Goal: Transaction & Acquisition: Purchase product/service

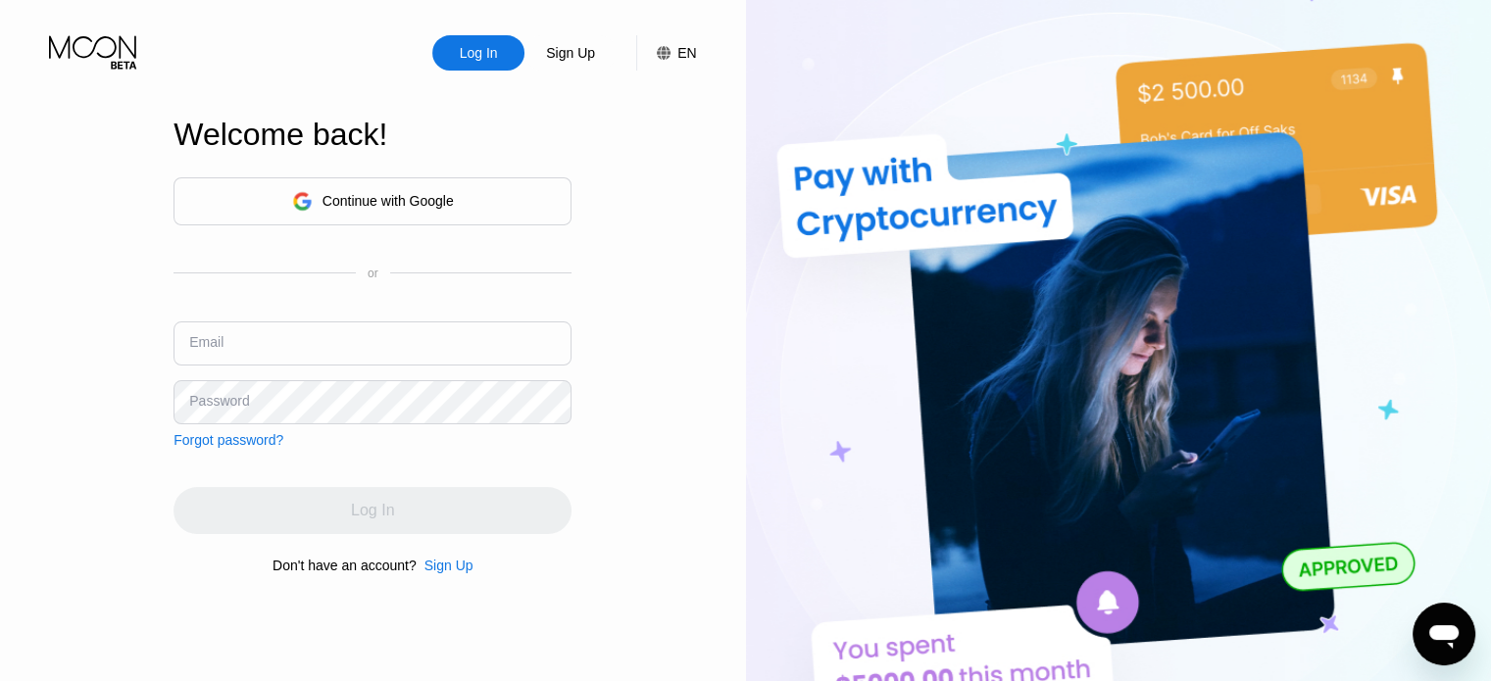
click at [576, 149] on div "Log In Sign Up EN Language Select an item Save Welcome back! Continue with Goog…" at bounding box center [373, 375] width 746 height 750
click at [358, 339] on input "text" at bounding box center [373, 344] width 398 height 44
click at [358, 336] on input "text" at bounding box center [373, 344] width 398 height 44
click at [618, 260] on div "Log In Sign Up EN Language Select an item Save Welcome back! Continue with Goog…" at bounding box center [373, 375] width 746 height 750
click at [315, 347] on input "text" at bounding box center [373, 344] width 398 height 44
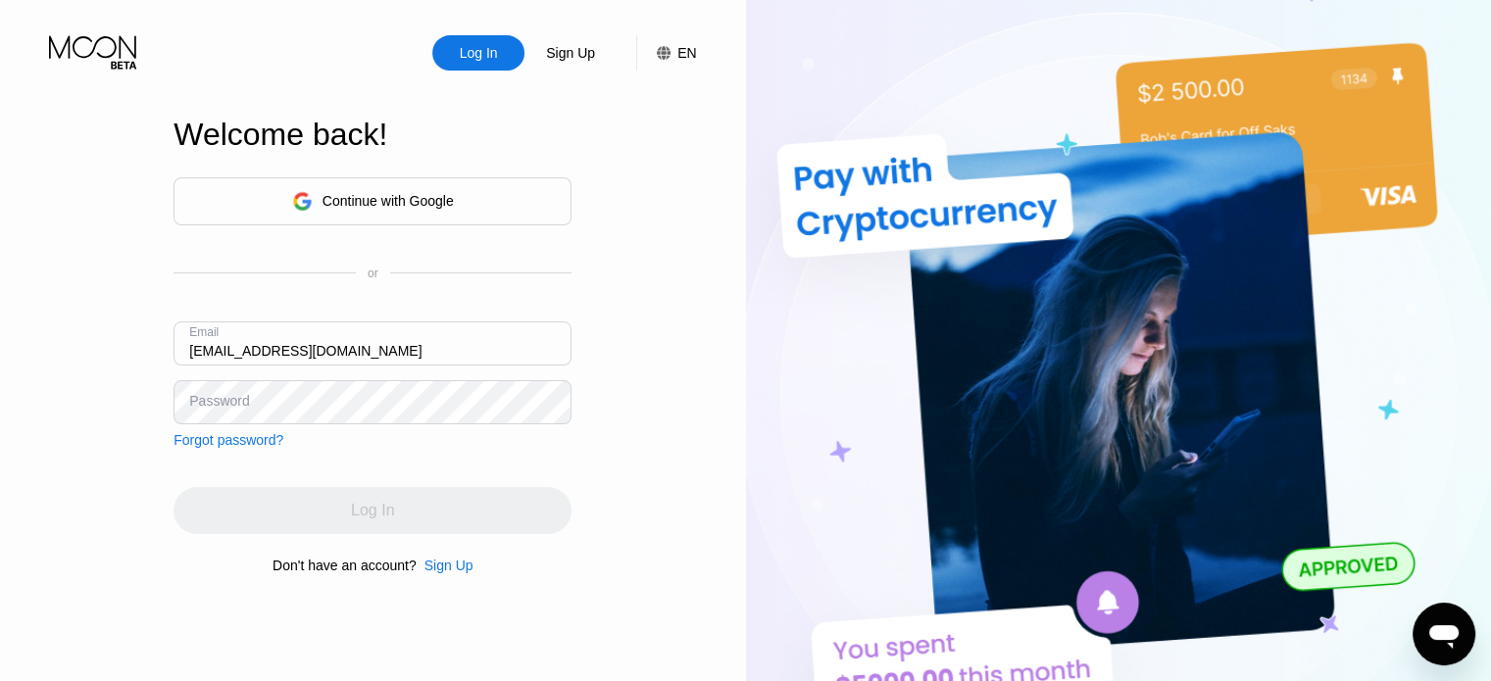
type input "[EMAIL_ADDRESS][DOMAIN_NAME]"
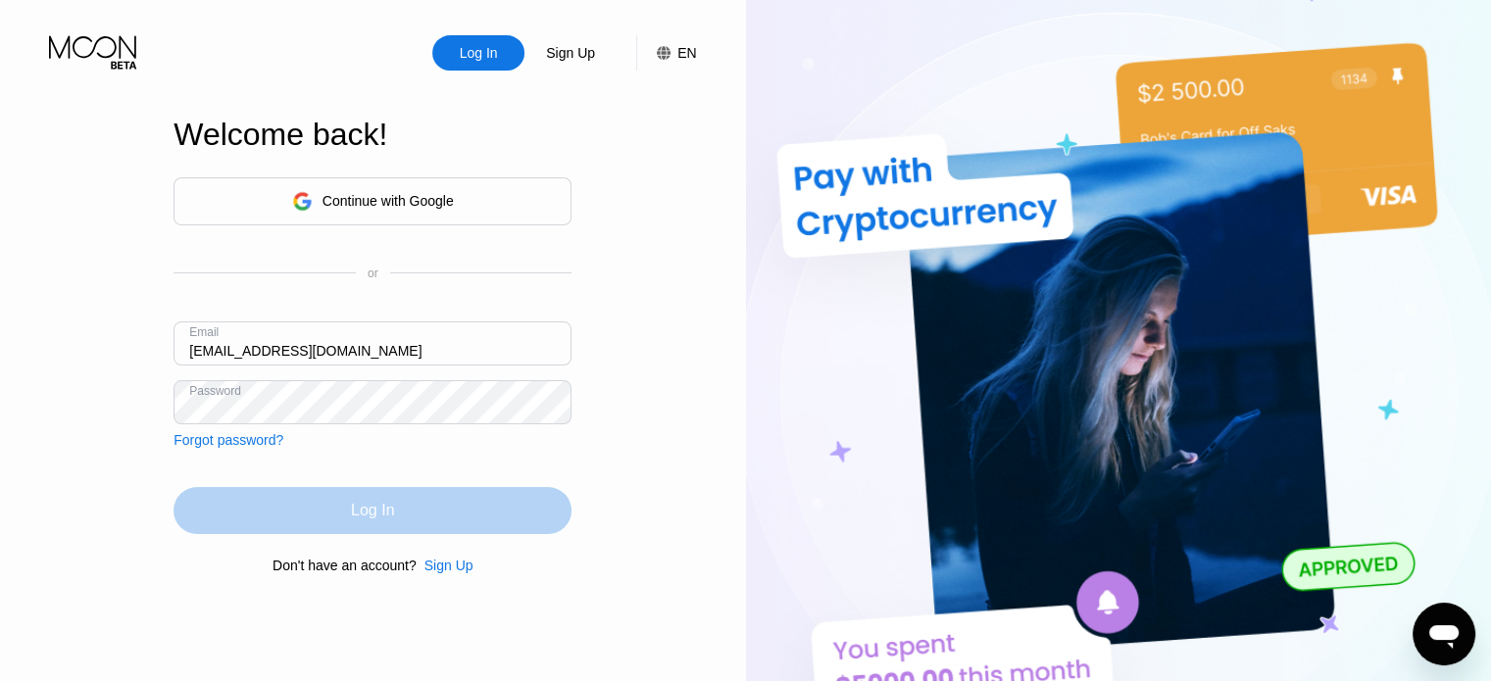
click at [387, 527] on div "Log In" at bounding box center [373, 510] width 398 height 47
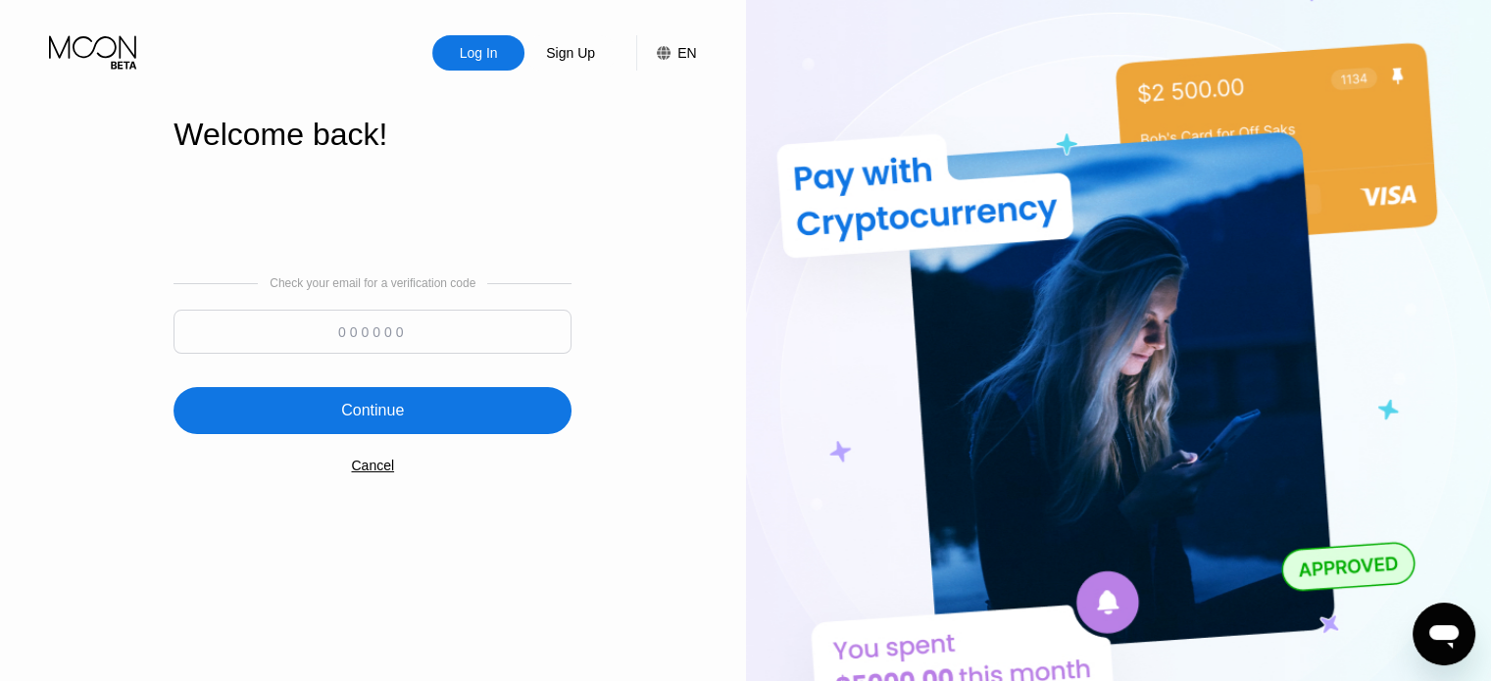
click at [388, 328] on input at bounding box center [373, 332] width 398 height 44
paste input "448281"
type input "448281"
click at [414, 411] on div "Continue" at bounding box center [373, 410] width 398 height 47
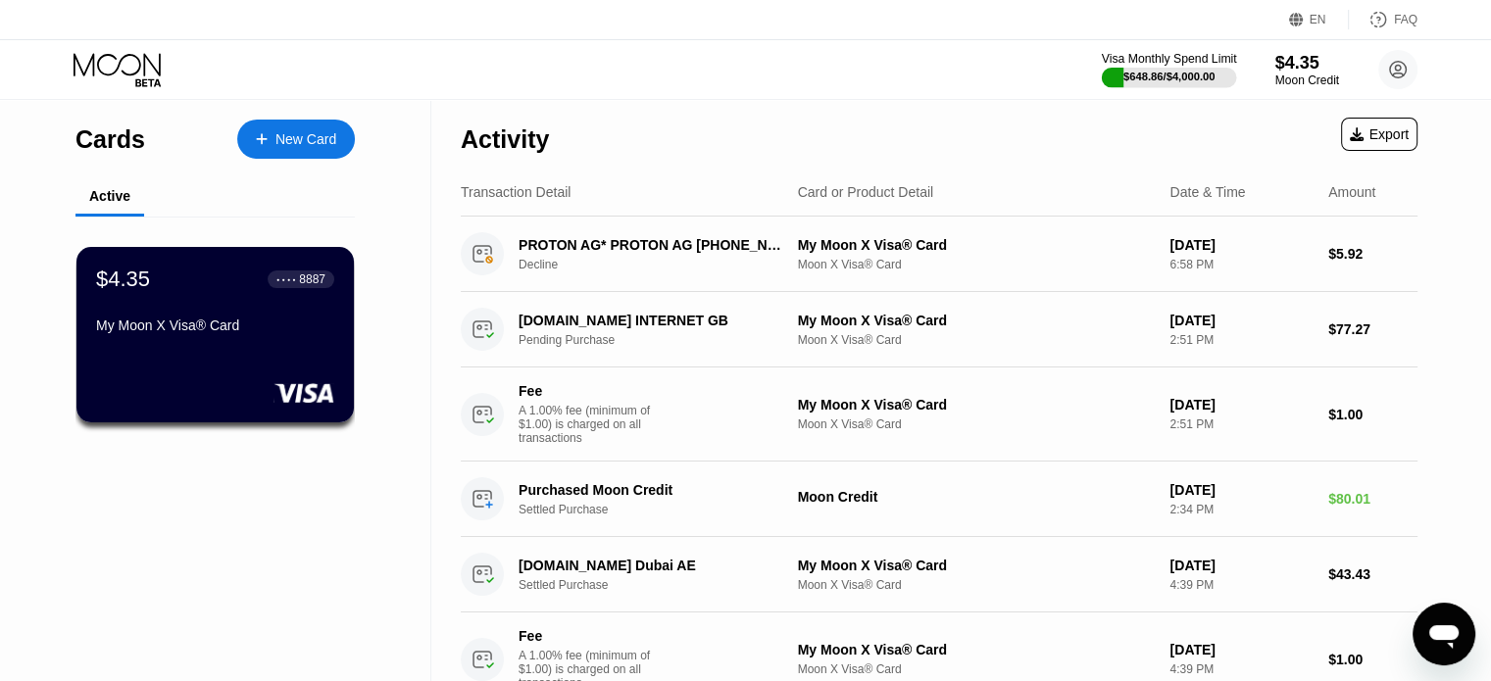
click at [1184, 71] on div "$648.86 / $4,000.00" at bounding box center [1169, 77] width 92 height 12
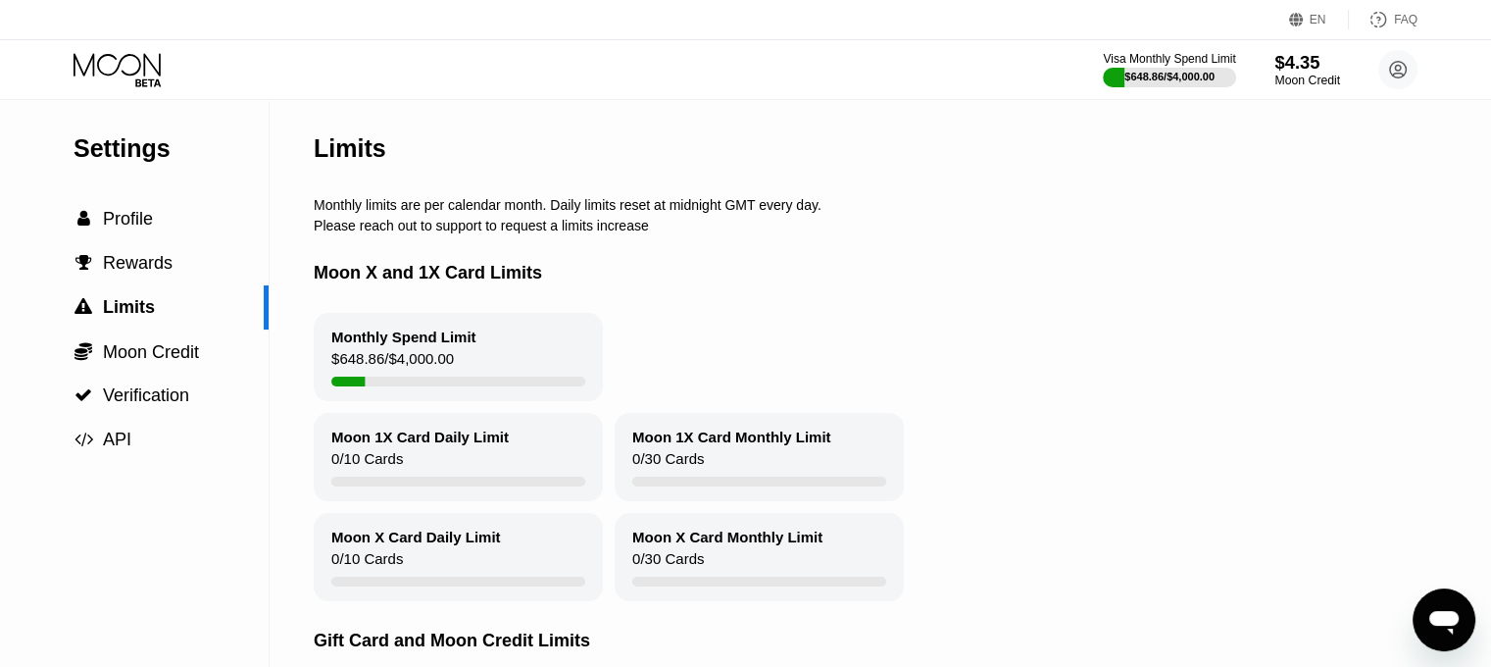
click at [1292, 71] on div "$4.35" at bounding box center [1307, 62] width 66 height 21
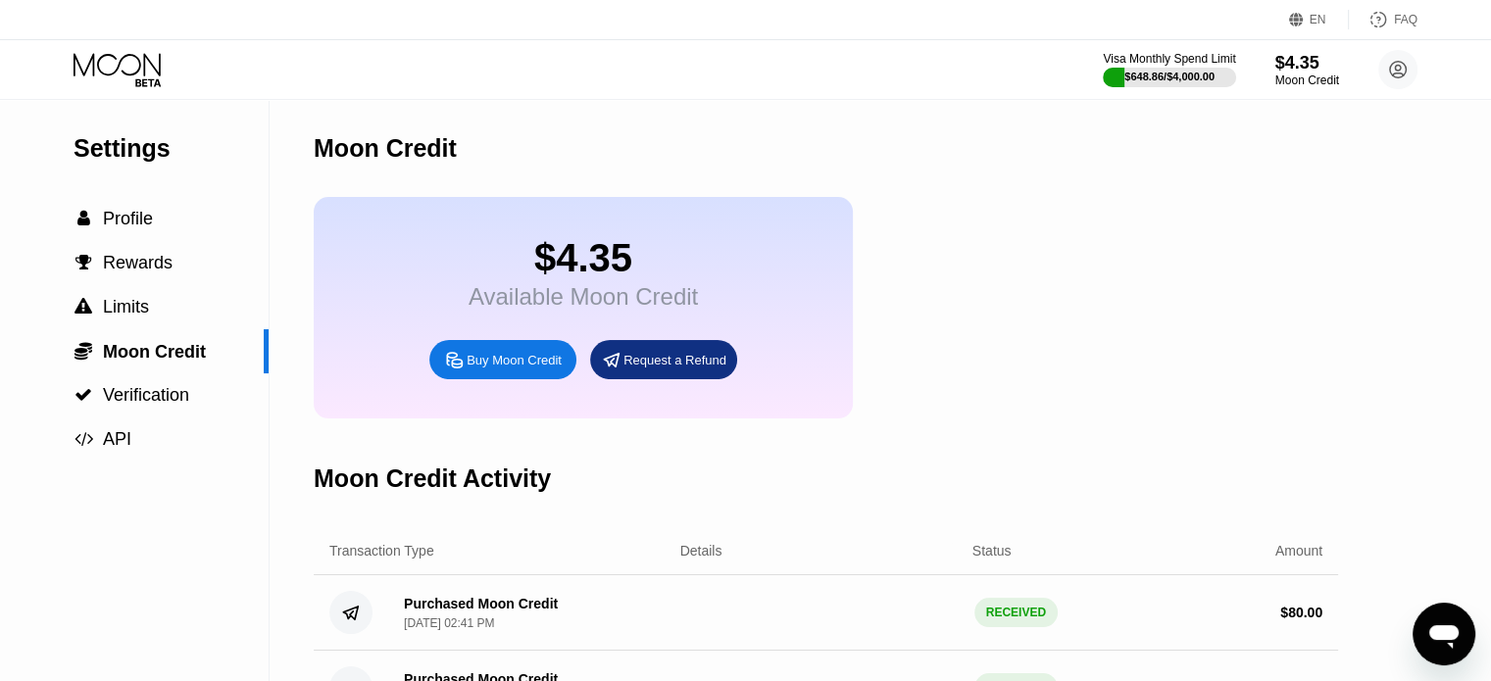
click at [500, 369] on div "Buy Moon Credit" at bounding box center [514, 360] width 95 height 17
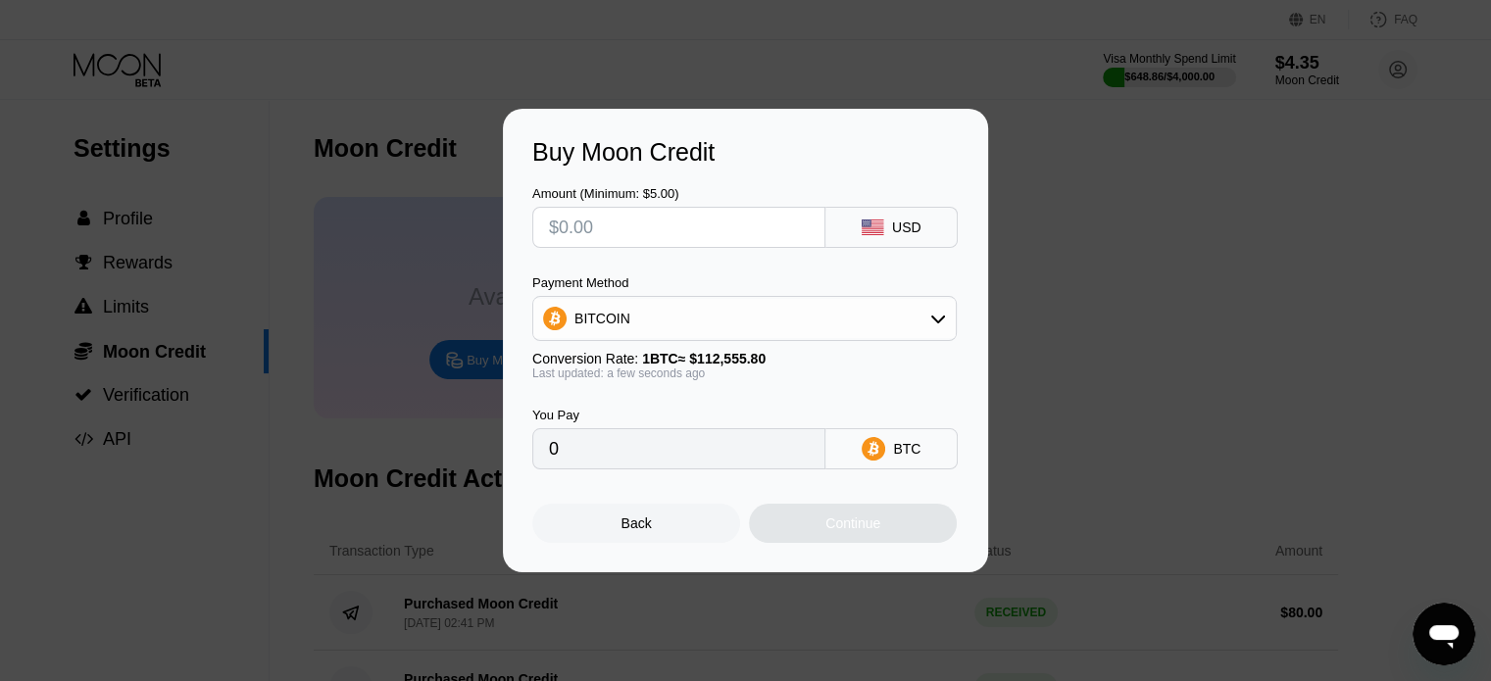
click at [930, 324] on icon at bounding box center [938, 319] width 16 height 16
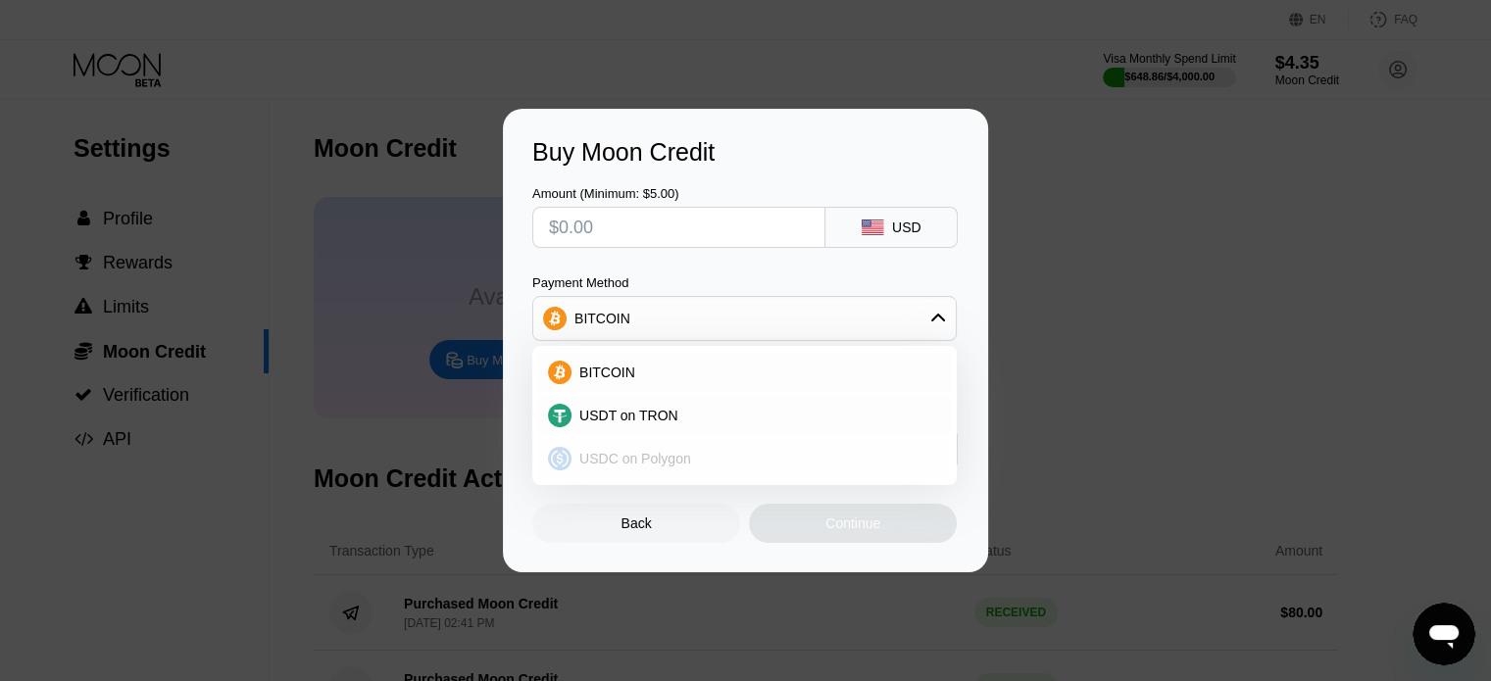
click at [776, 459] on div "USDC on Polygon" at bounding box center [756, 459] width 370 height 16
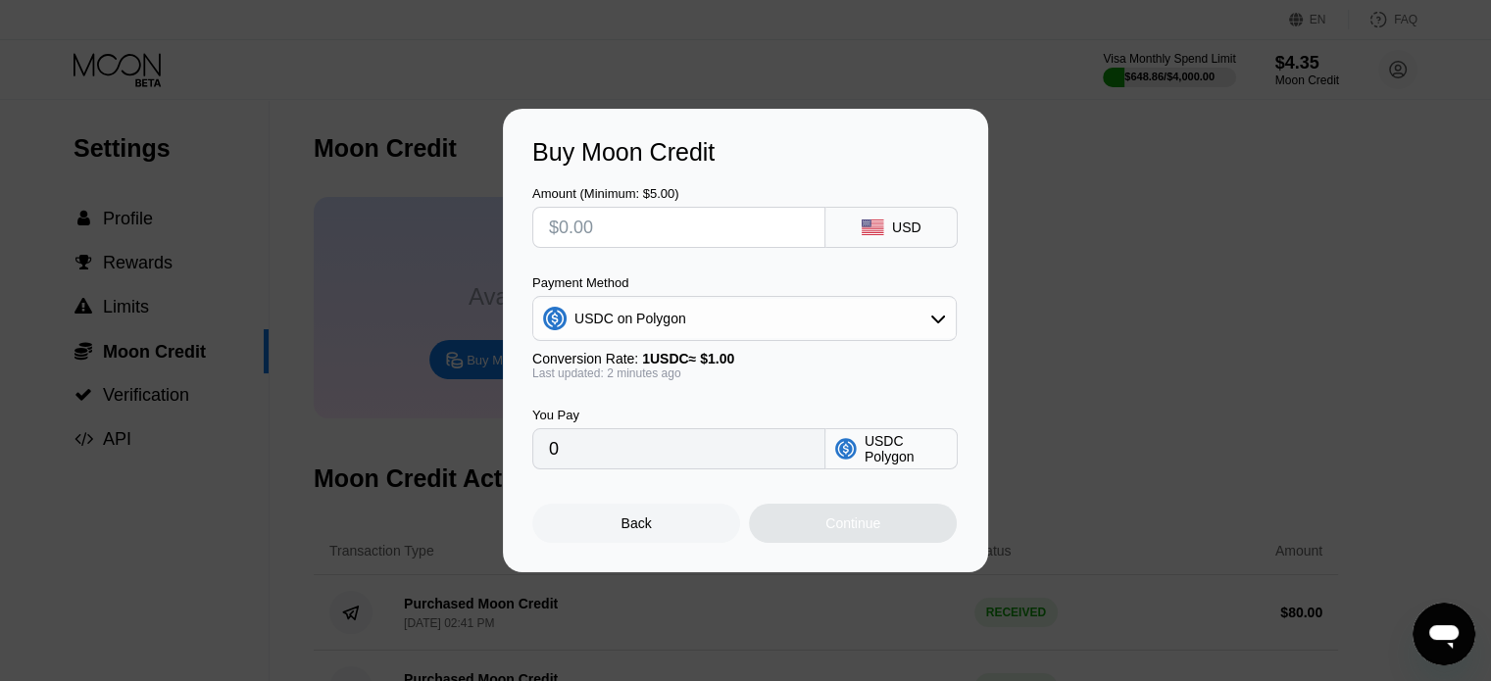
click at [646, 223] on input "text" at bounding box center [679, 227] width 260 height 39
type input "$8"
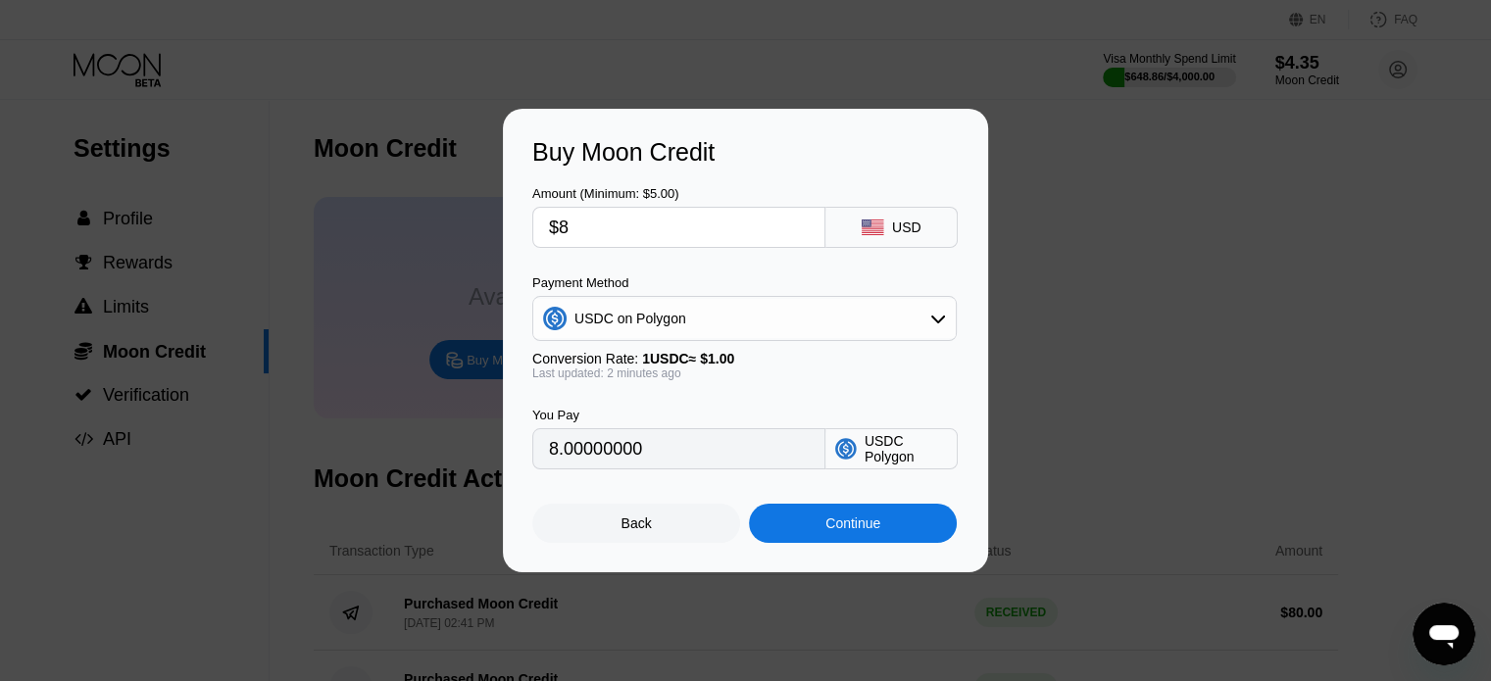
type input "8.00000000"
type input "$89"
type input "89.00000000"
type input "$89"
click at [851, 531] on div "Continue" at bounding box center [852, 524] width 55 height 16
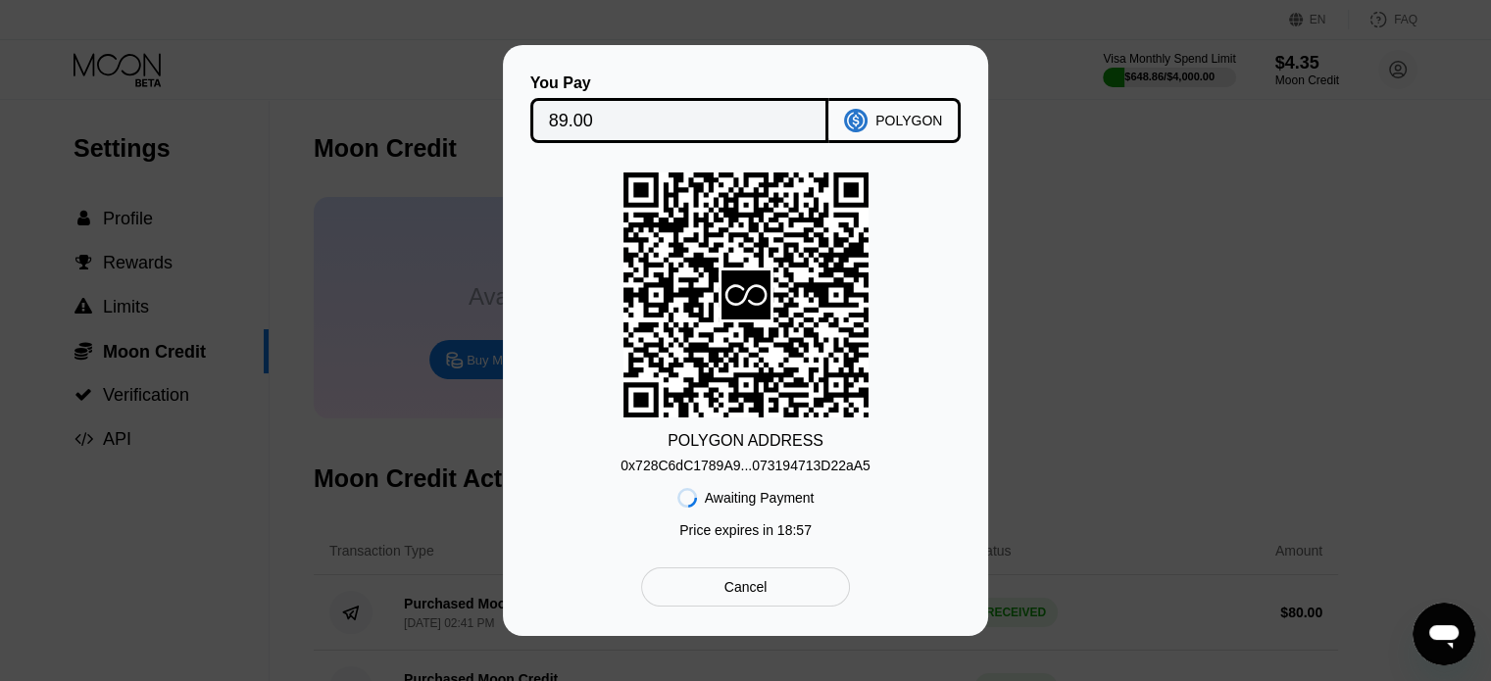
click at [852, 468] on div "0x728C6dC1789A9...073194713D22aA5" at bounding box center [745, 466] width 250 height 16
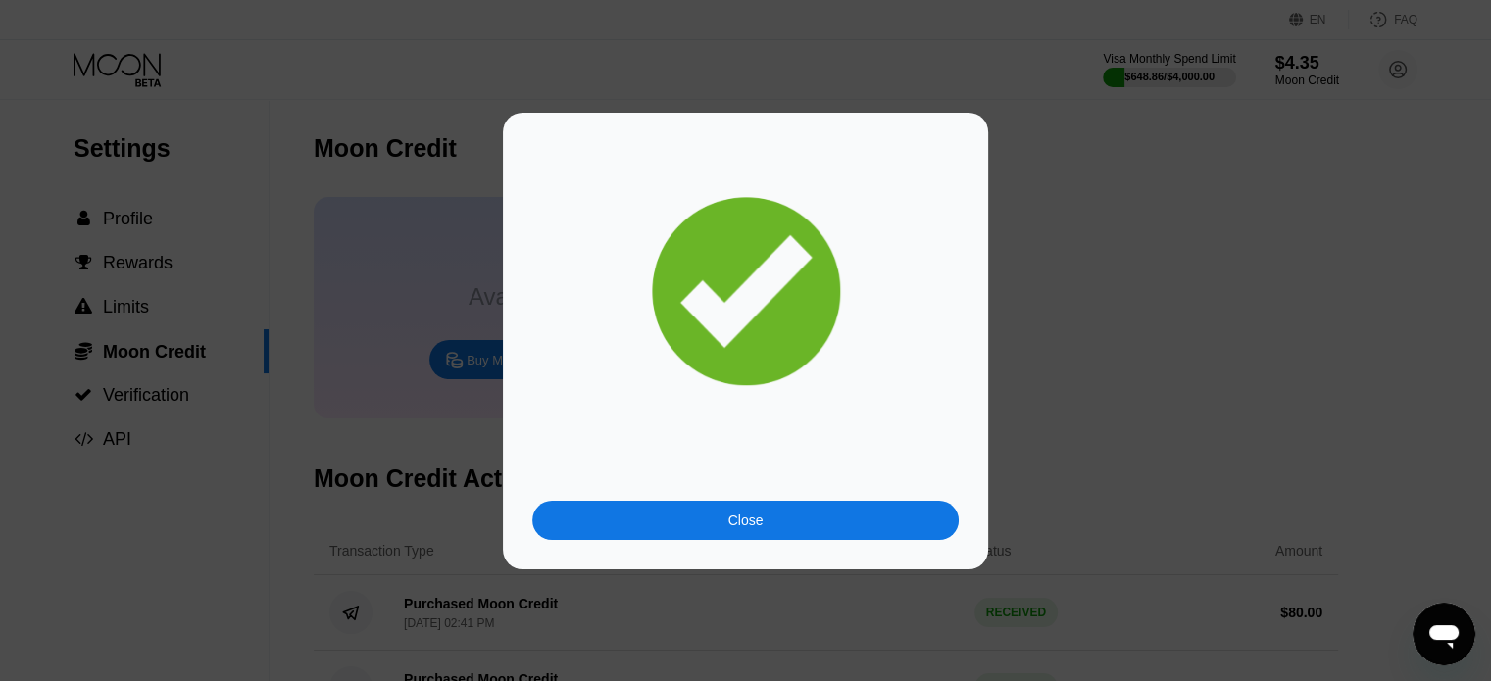
click at [789, 512] on div "Close" at bounding box center [745, 520] width 426 height 39
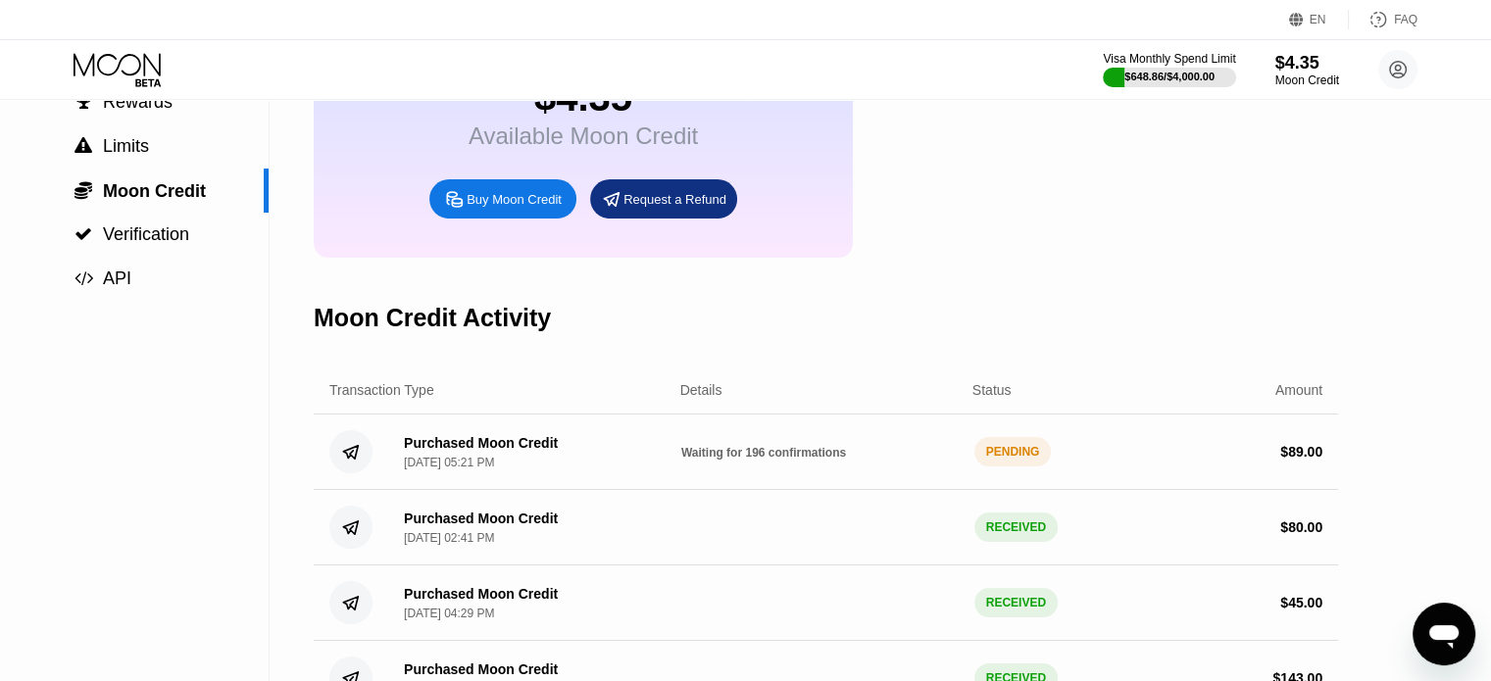
scroll to position [196, 0]
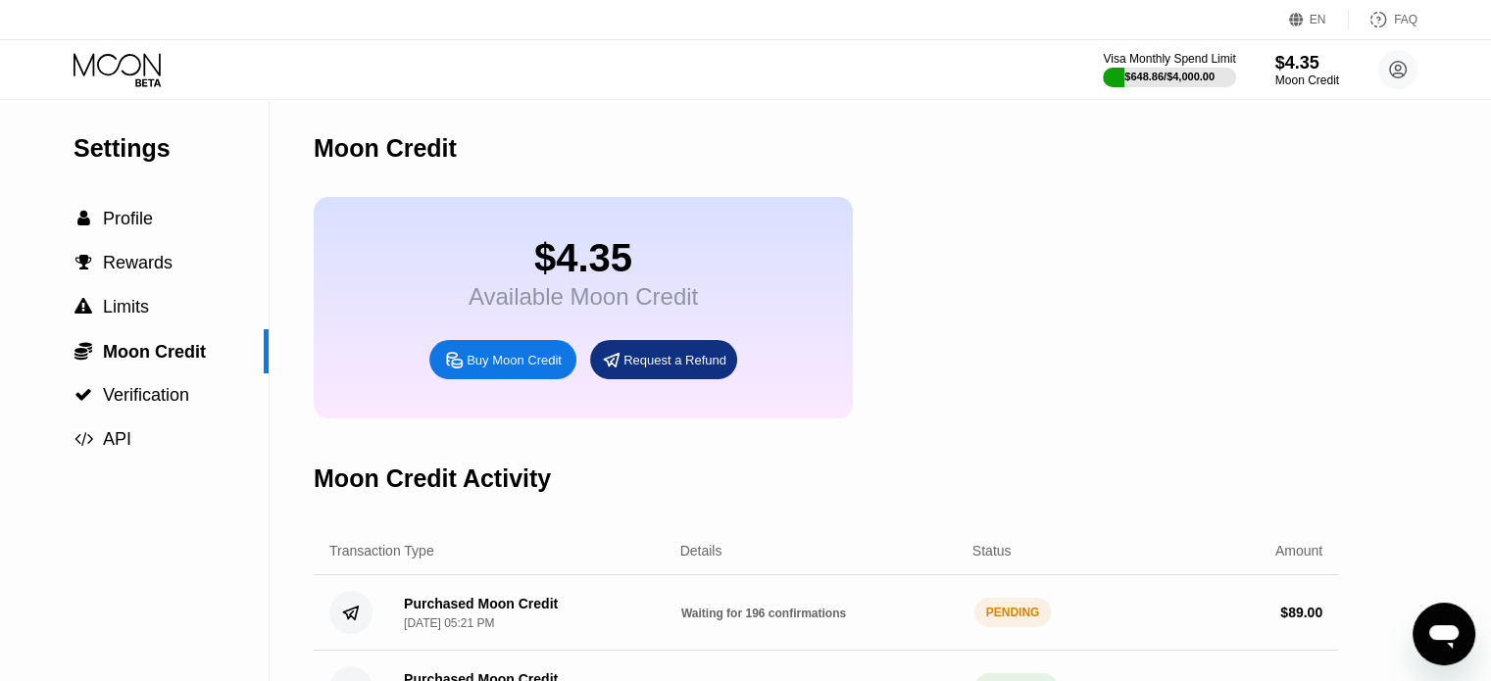
click at [1057, 348] on div "$4.35 Available Moon Credit Buy Moon Credit Request a Refund" at bounding box center [826, 308] width 1024 height 222
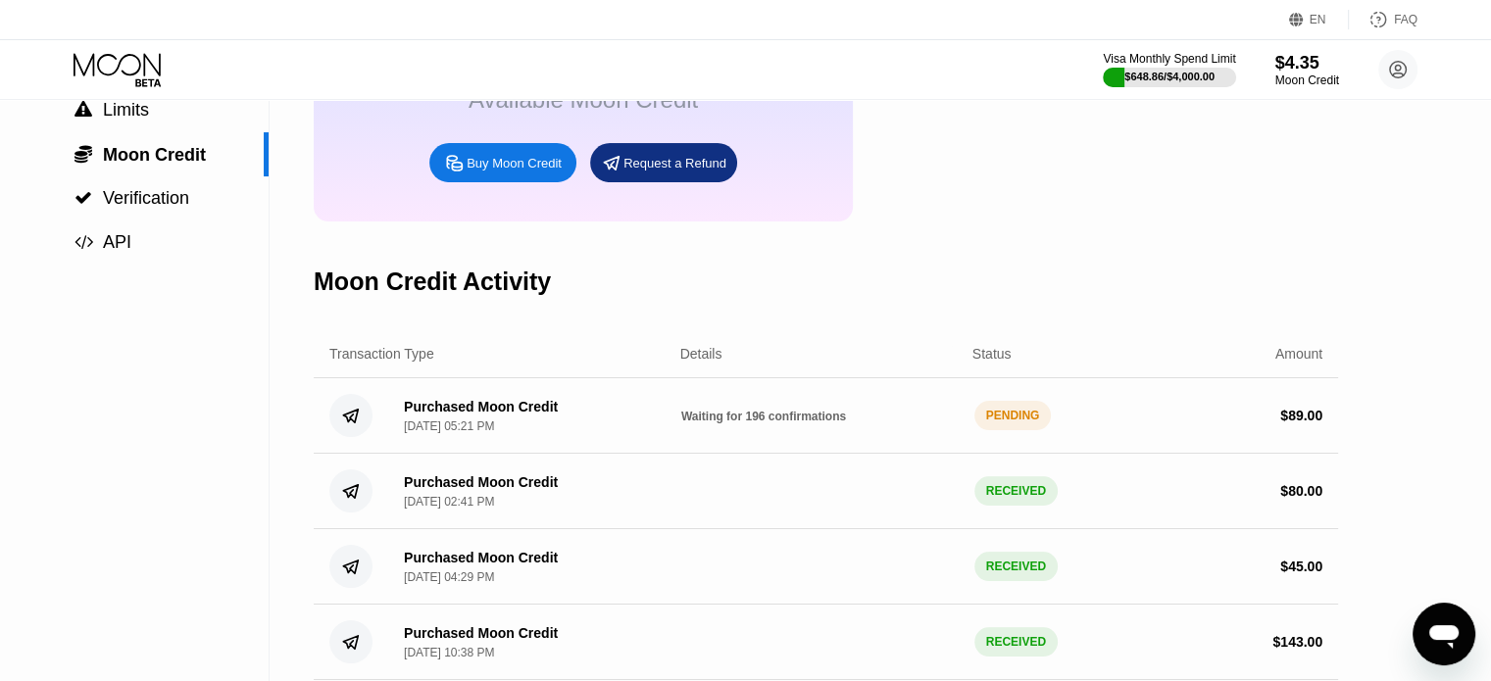
scroll to position [294, 0]
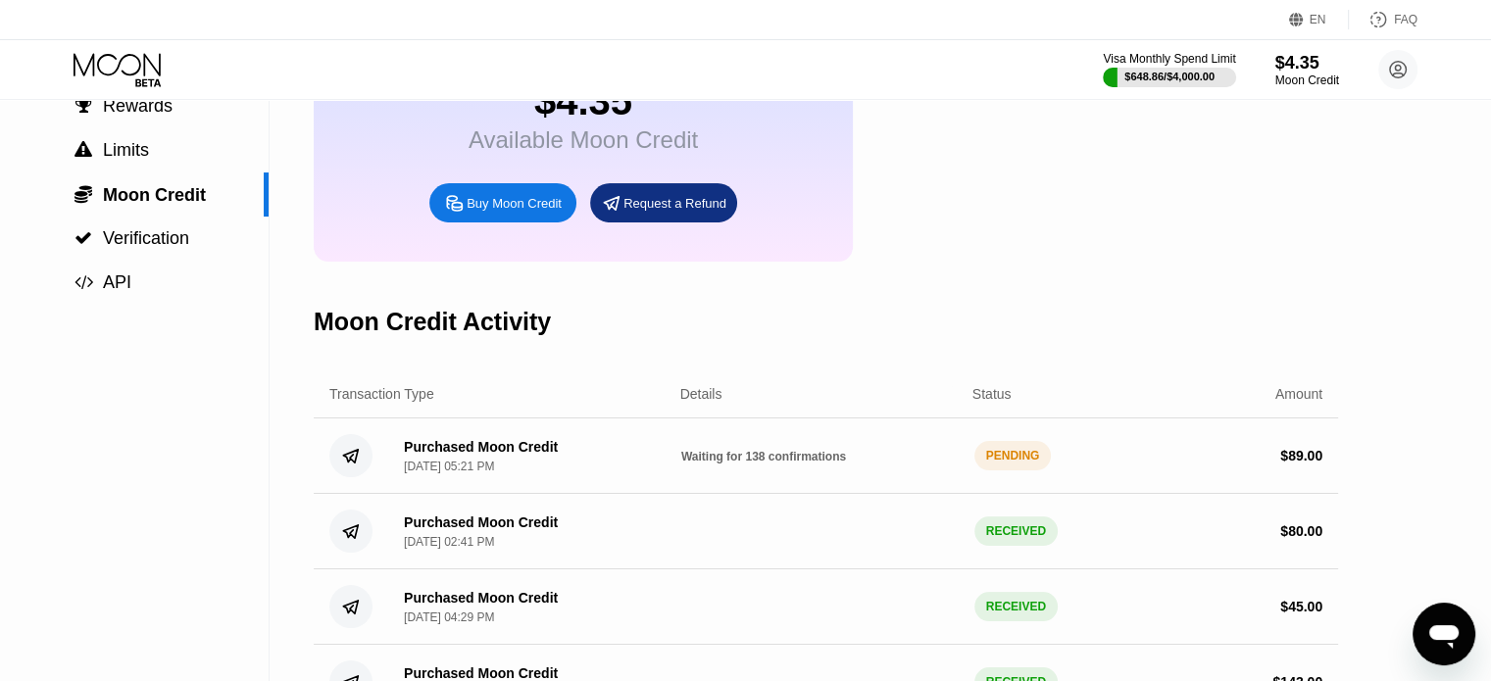
scroll to position [196, 0]
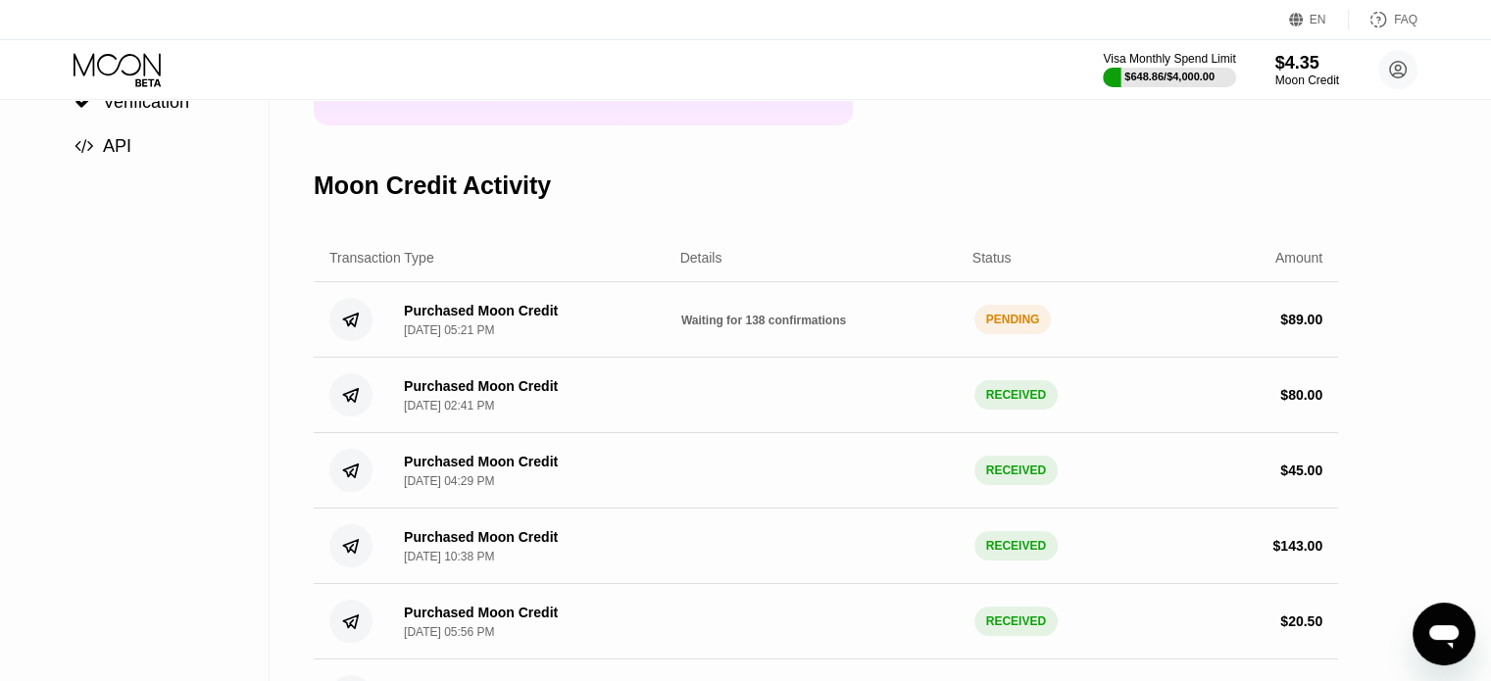
scroll to position [294, 0]
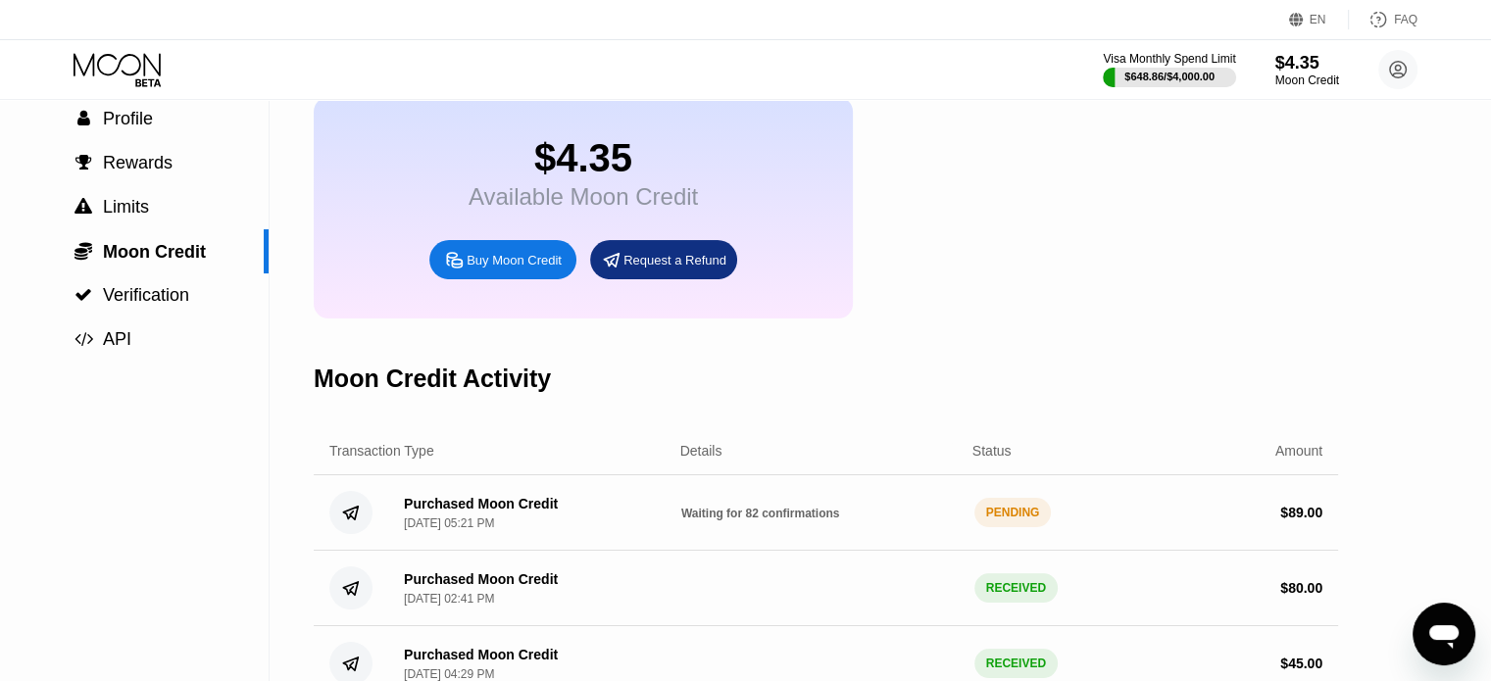
scroll to position [98, 0]
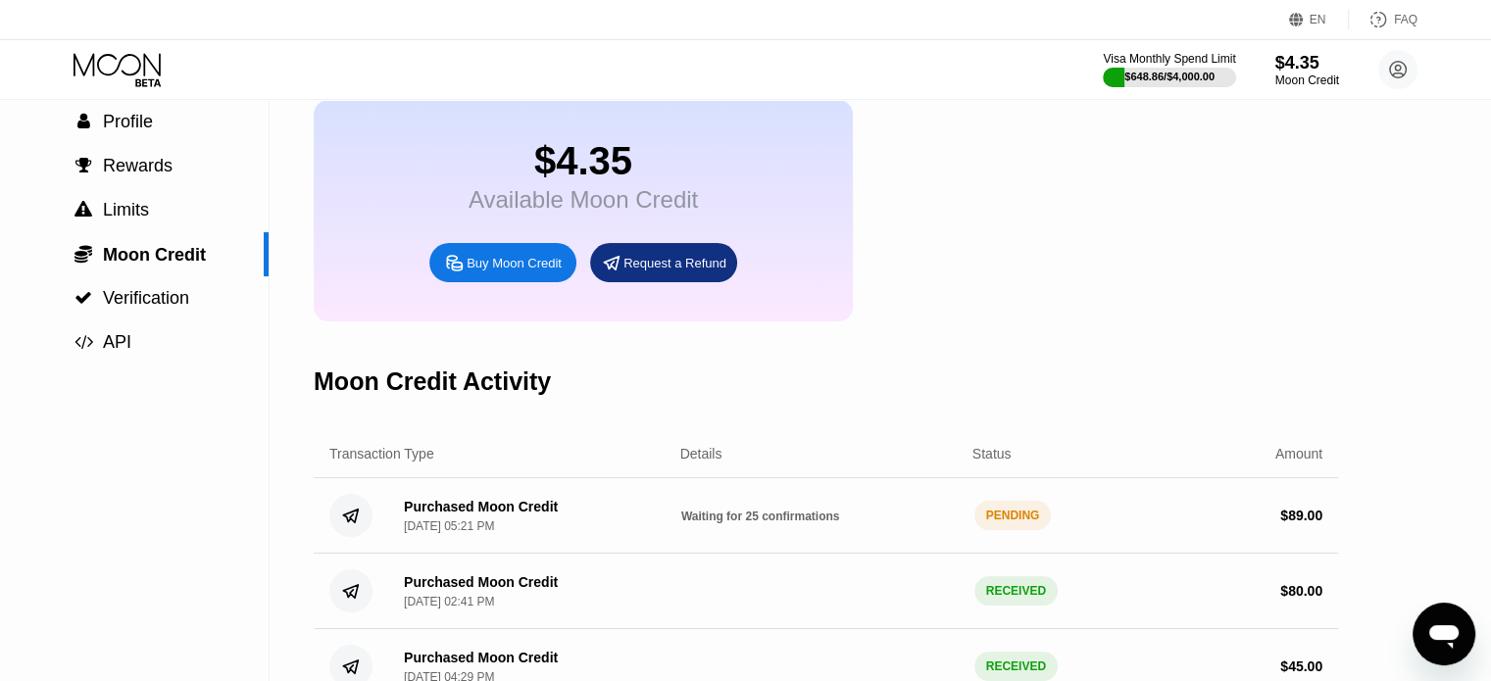
scroll to position [98, 0]
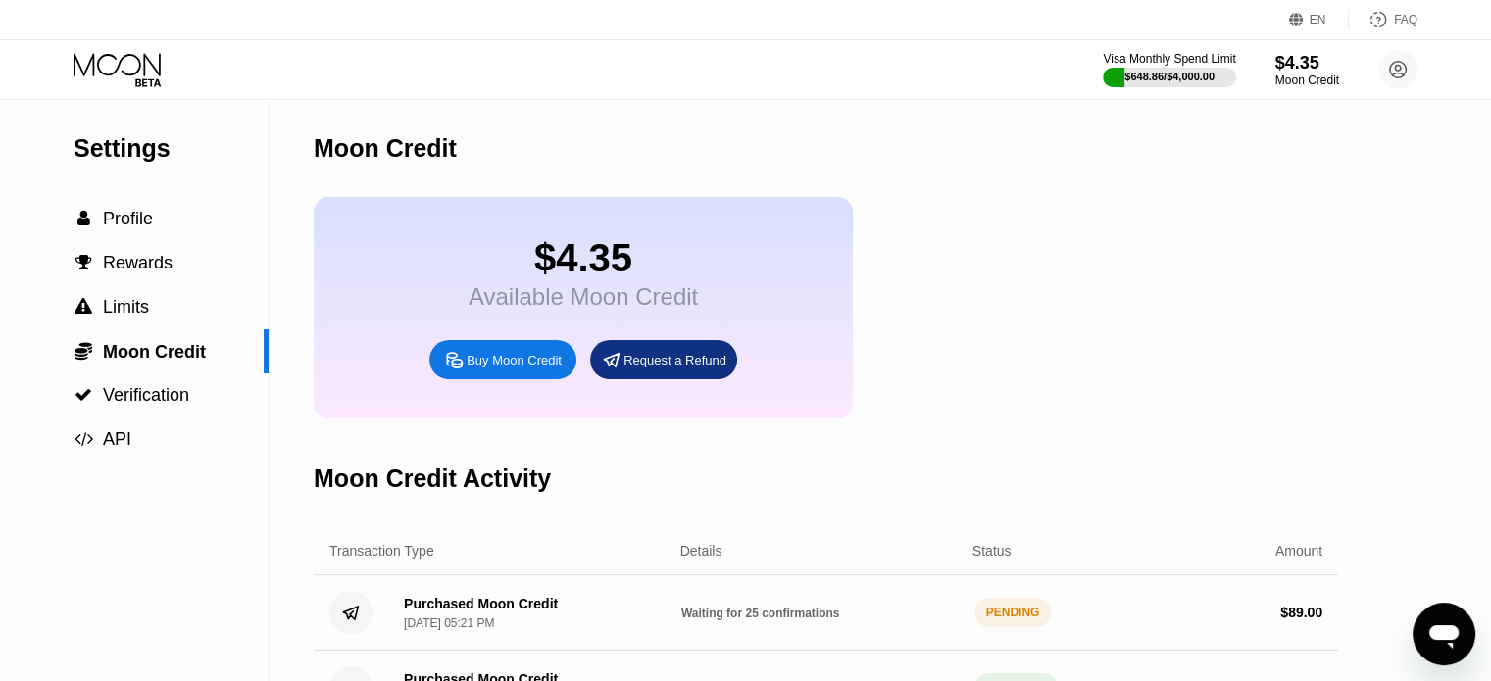
click at [1125, 287] on div "$4.35 Available Moon Credit Buy Moon Credit Request a Refund" at bounding box center [826, 308] width 1024 height 222
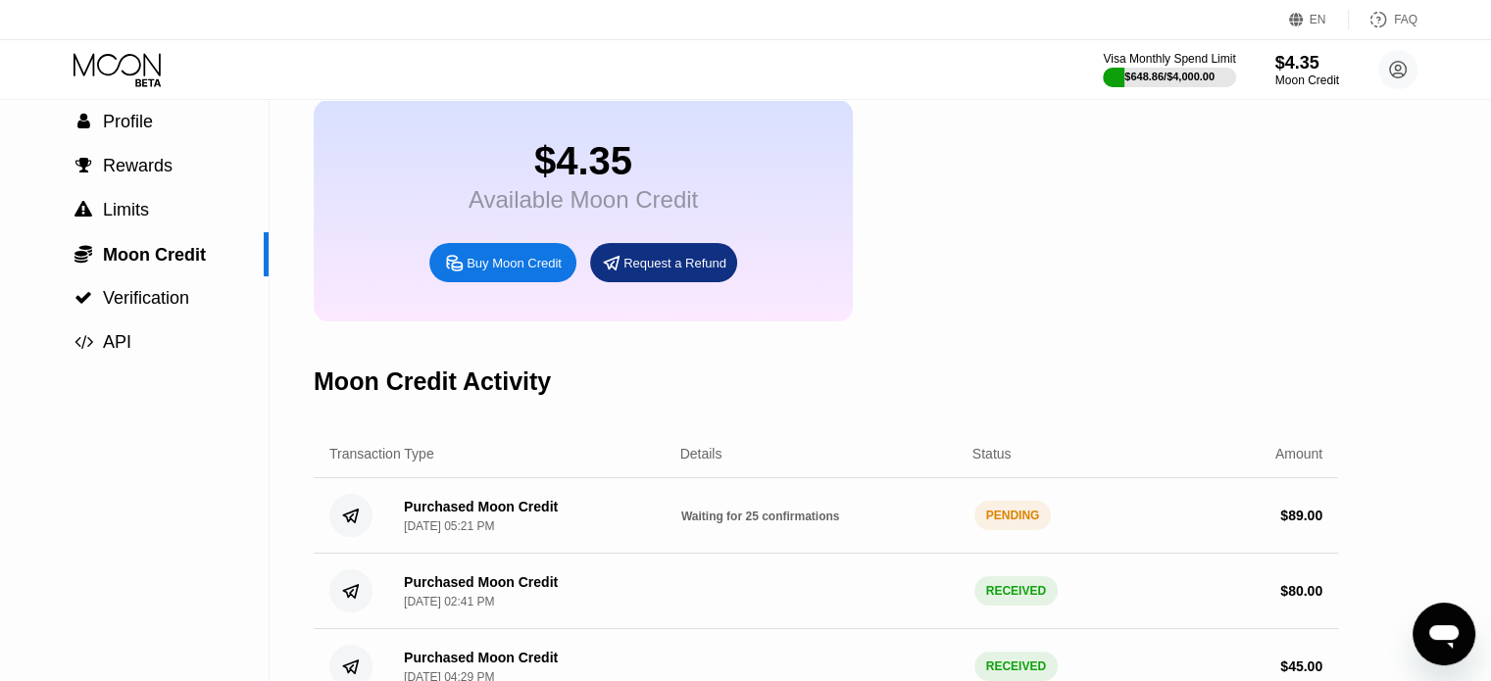
scroll to position [98, 0]
click at [132, 123] on span "Profile" at bounding box center [128, 121] width 50 height 20
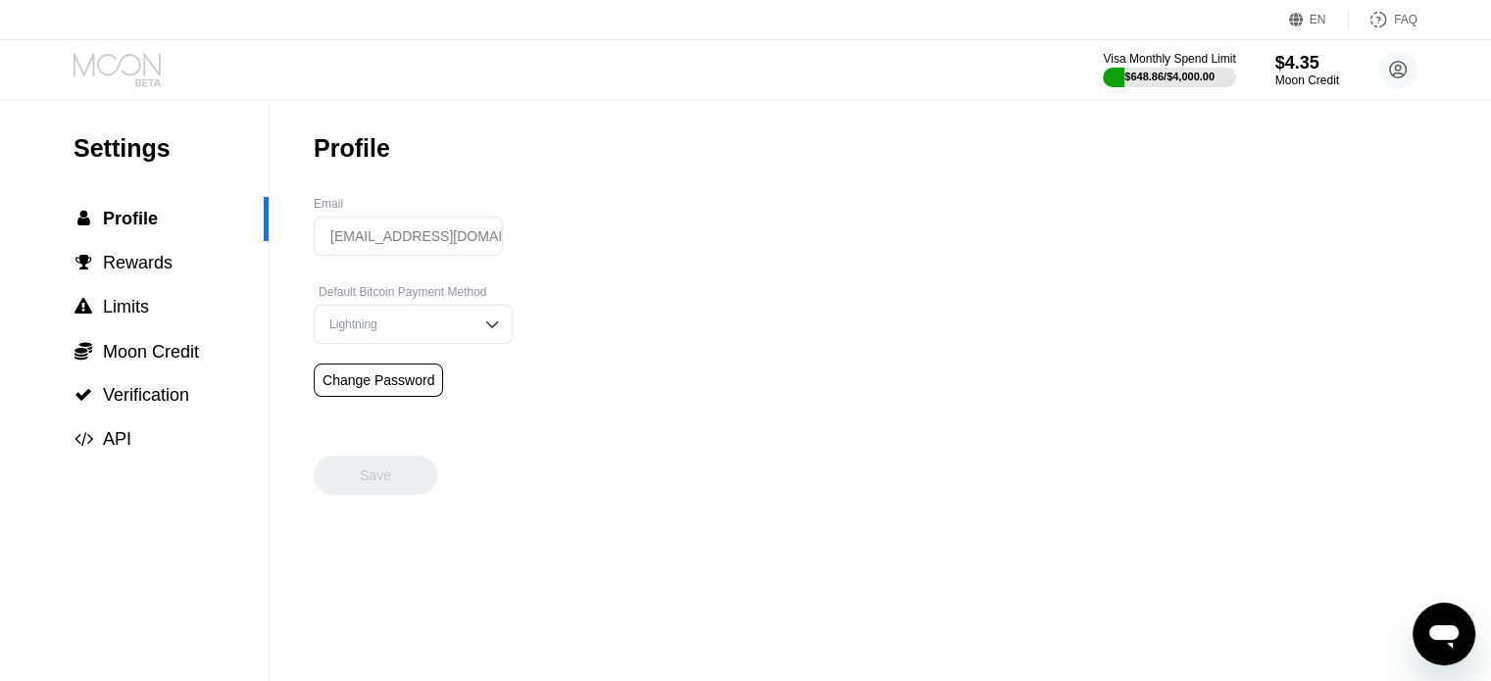
click at [137, 68] on icon at bounding box center [119, 70] width 91 height 34
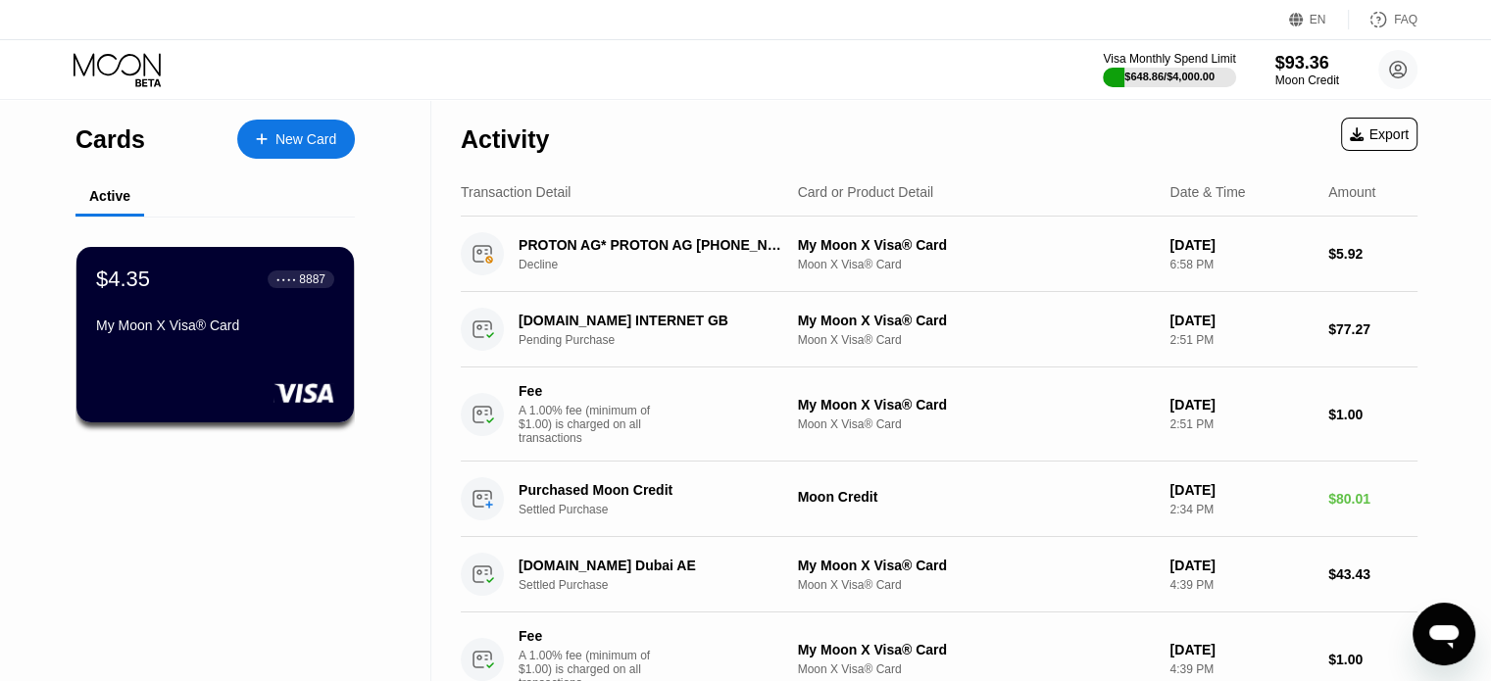
click at [133, 62] on icon at bounding box center [119, 70] width 91 height 34
click at [1161, 62] on div "Visa Monthly Spend Limit" at bounding box center [1169, 59] width 135 height 14
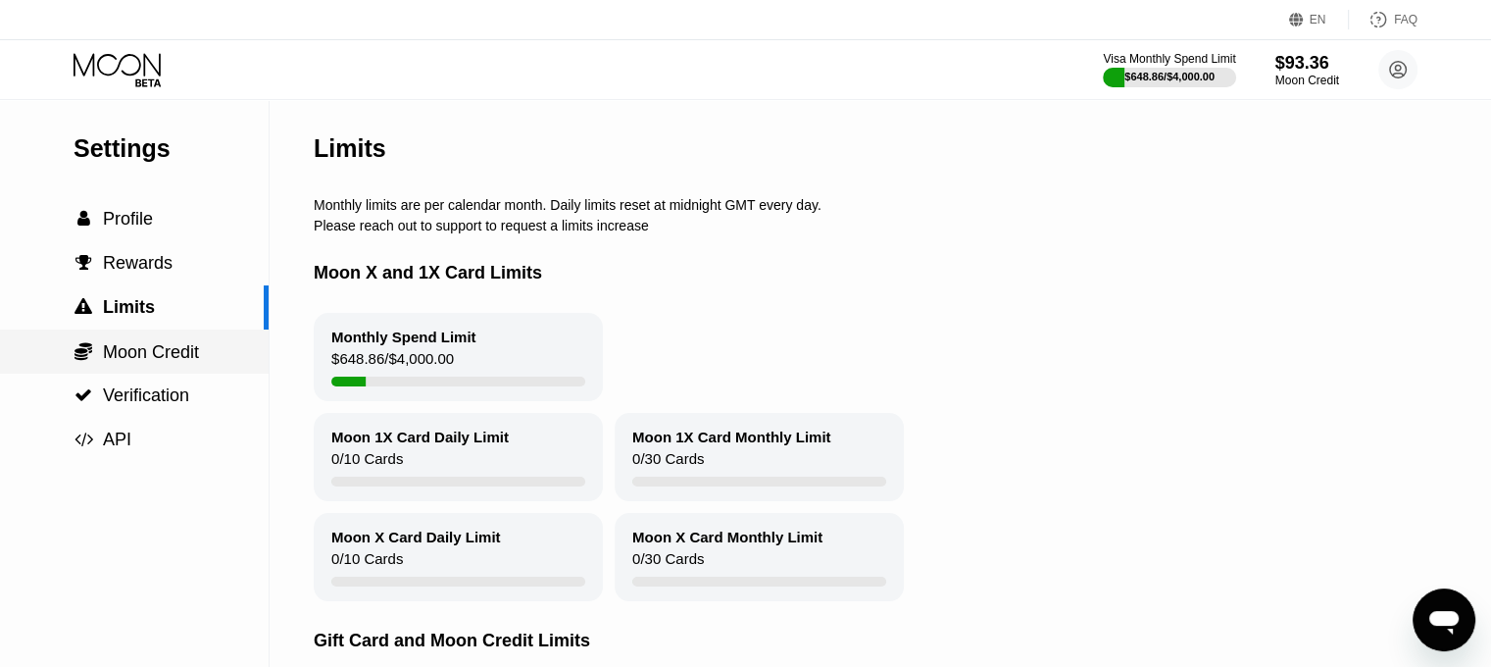
click at [174, 356] on span "Moon Credit" at bounding box center [151, 352] width 96 height 20
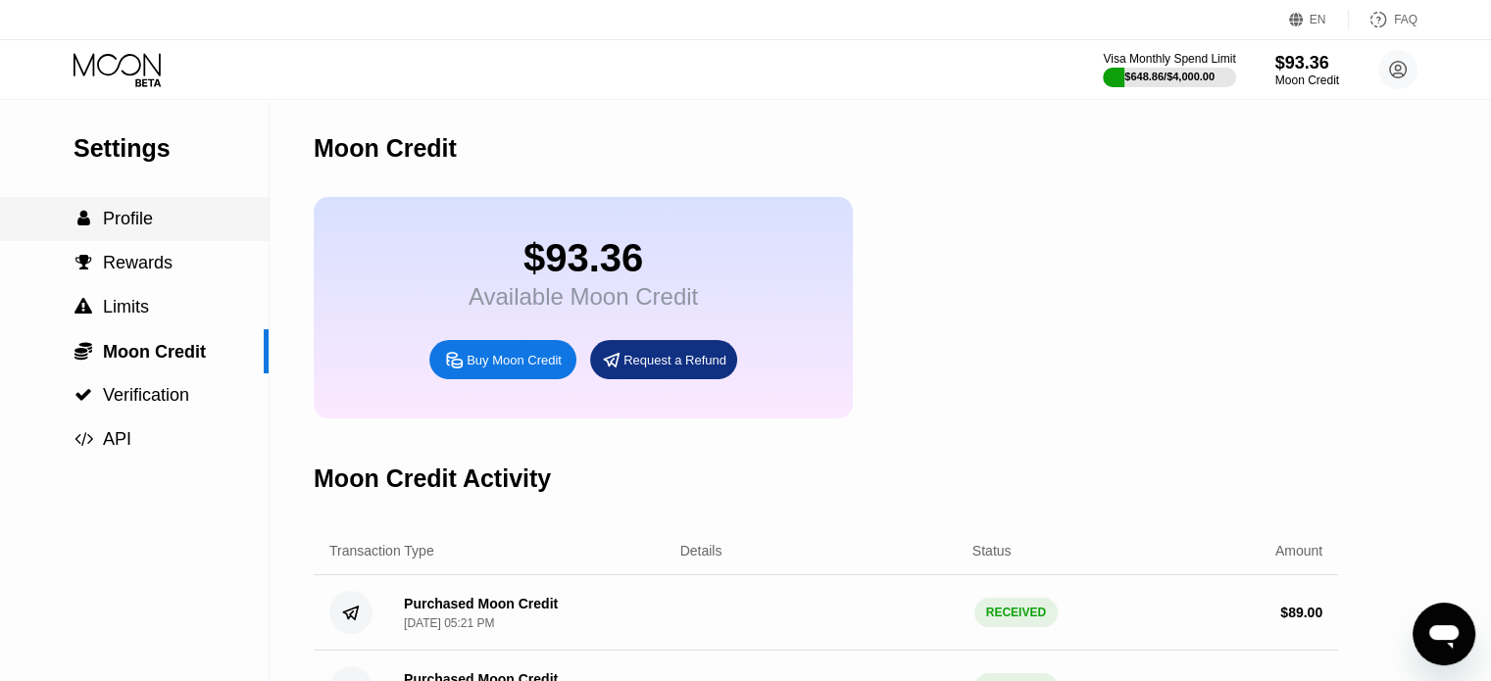
click at [135, 223] on span "Profile" at bounding box center [128, 219] width 50 height 20
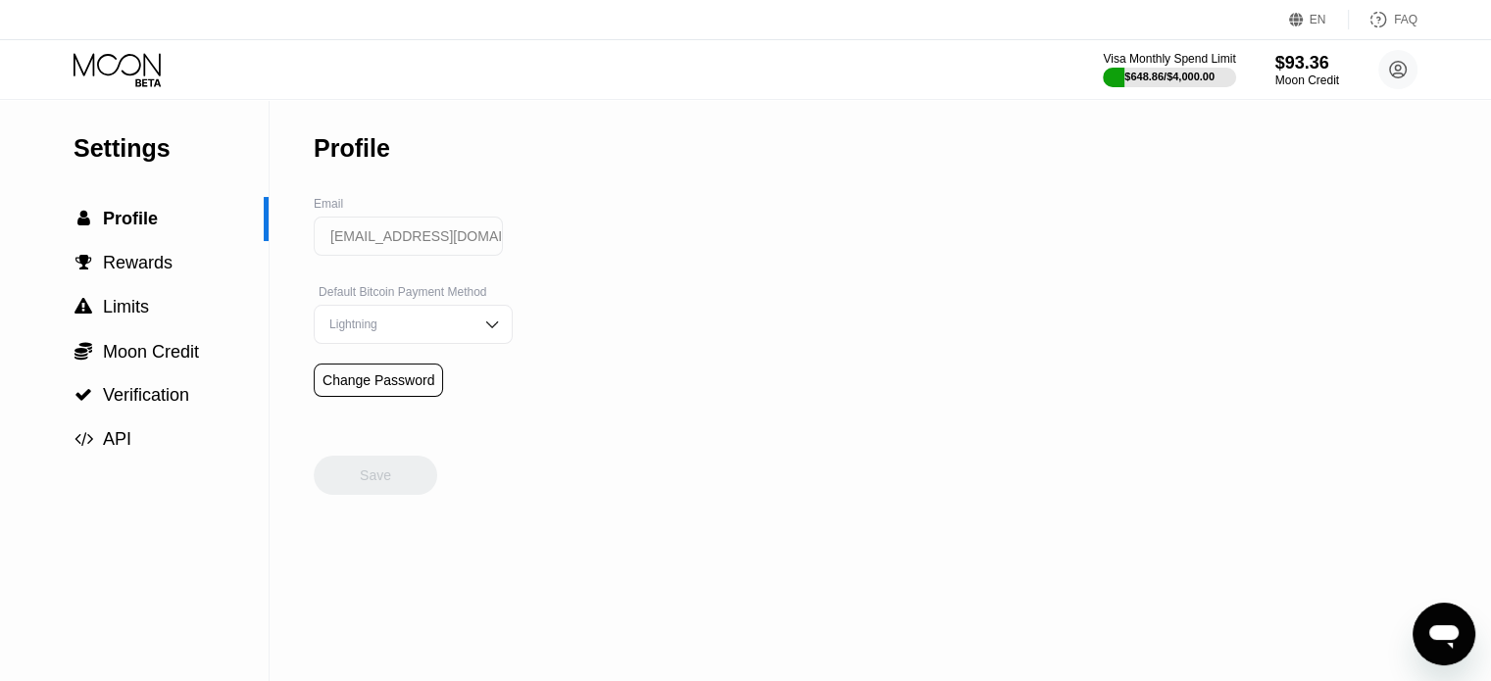
click at [137, 70] on icon at bounding box center [117, 64] width 87 height 23
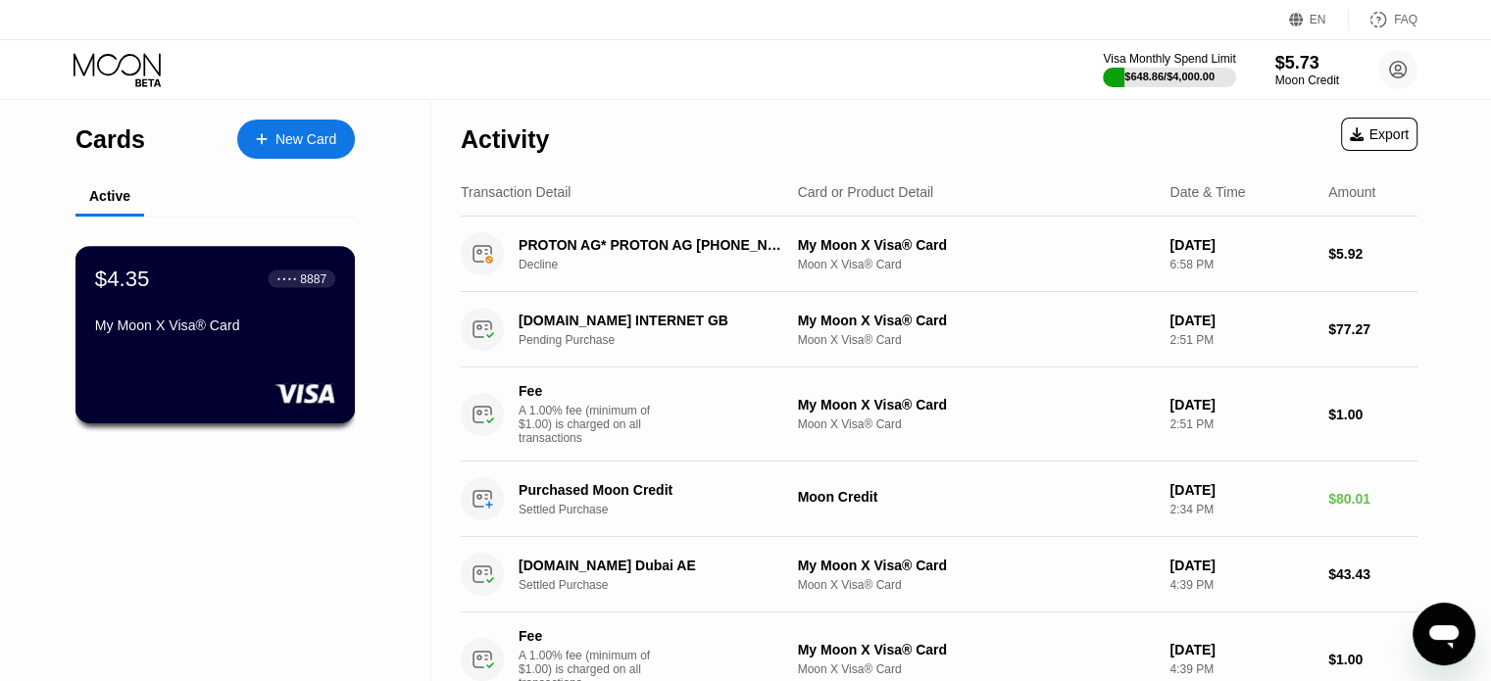
click at [164, 333] on div "My Moon X Visa® Card" at bounding box center [215, 326] width 240 height 16
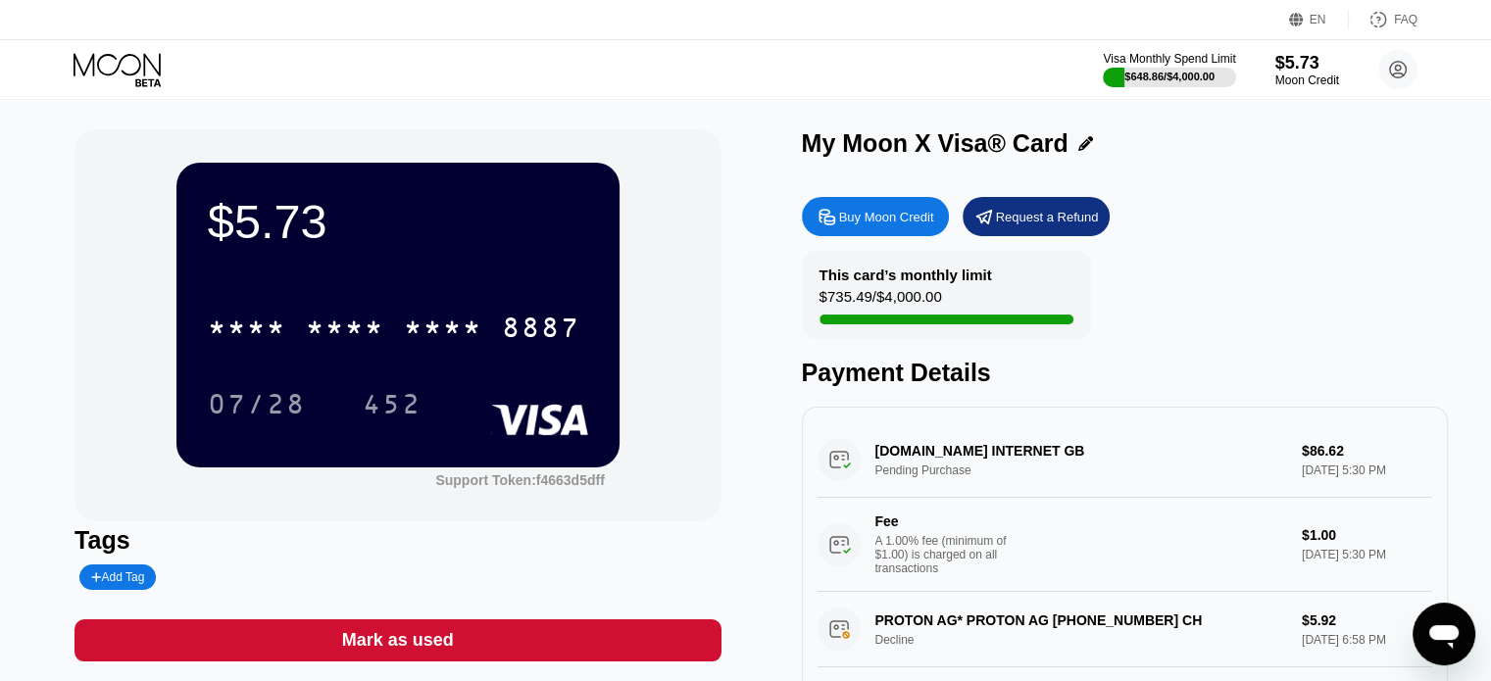
drag, startPoint x: 118, startPoint y: 61, endPoint x: 157, endPoint y: 82, distance: 44.7
click at [118, 62] on icon at bounding box center [119, 70] width 91 height 34
